Goal: Task Accomplishment & Management: Complete application form

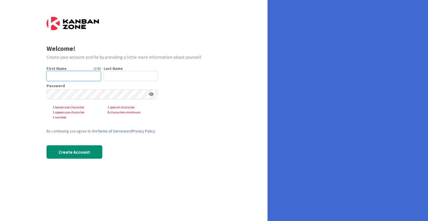
click at [65, 74] on input "text" at bounding box center [74, 76] width 54 height 10
type input "[PERSON_NAME]"
click at [117, 76] on input "text" at bounding box center [131, 76] width 54 height 10
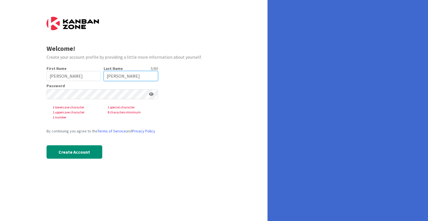
type input "[PERSON_NAME]"
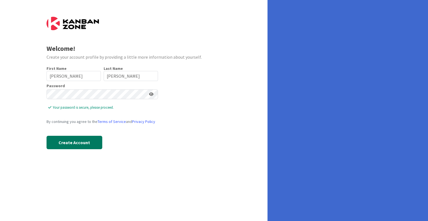
click at [74, 142] on button "Create Account" at bounding box center [75, 142] width 56 height 13
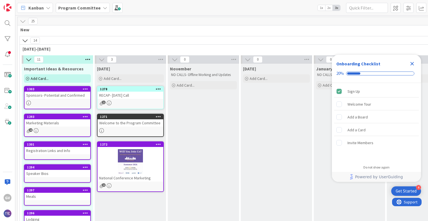
click at [413, 63] on icon "Close Checklist" at bounding box center [413, 64] width 4 height 4
